Goal: Task Accomplishment & Management: Complete application form

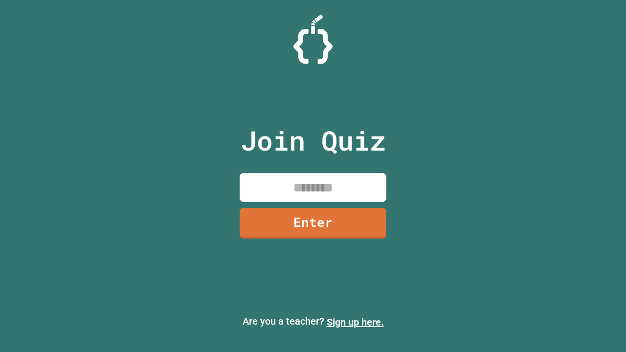
click at [355, 322] on link "Sign up here." at bounding box center [354, 322] width 57 height 12
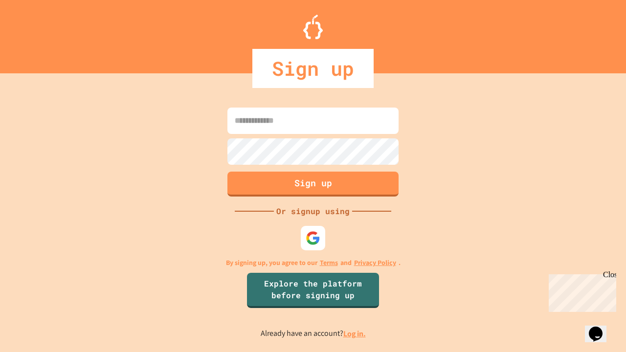
click at [355, 333] on link "Log in." at bounding box center [354, 333] width 22 height 10
